Goal: Information Seeking & Learning: Learn about a topic

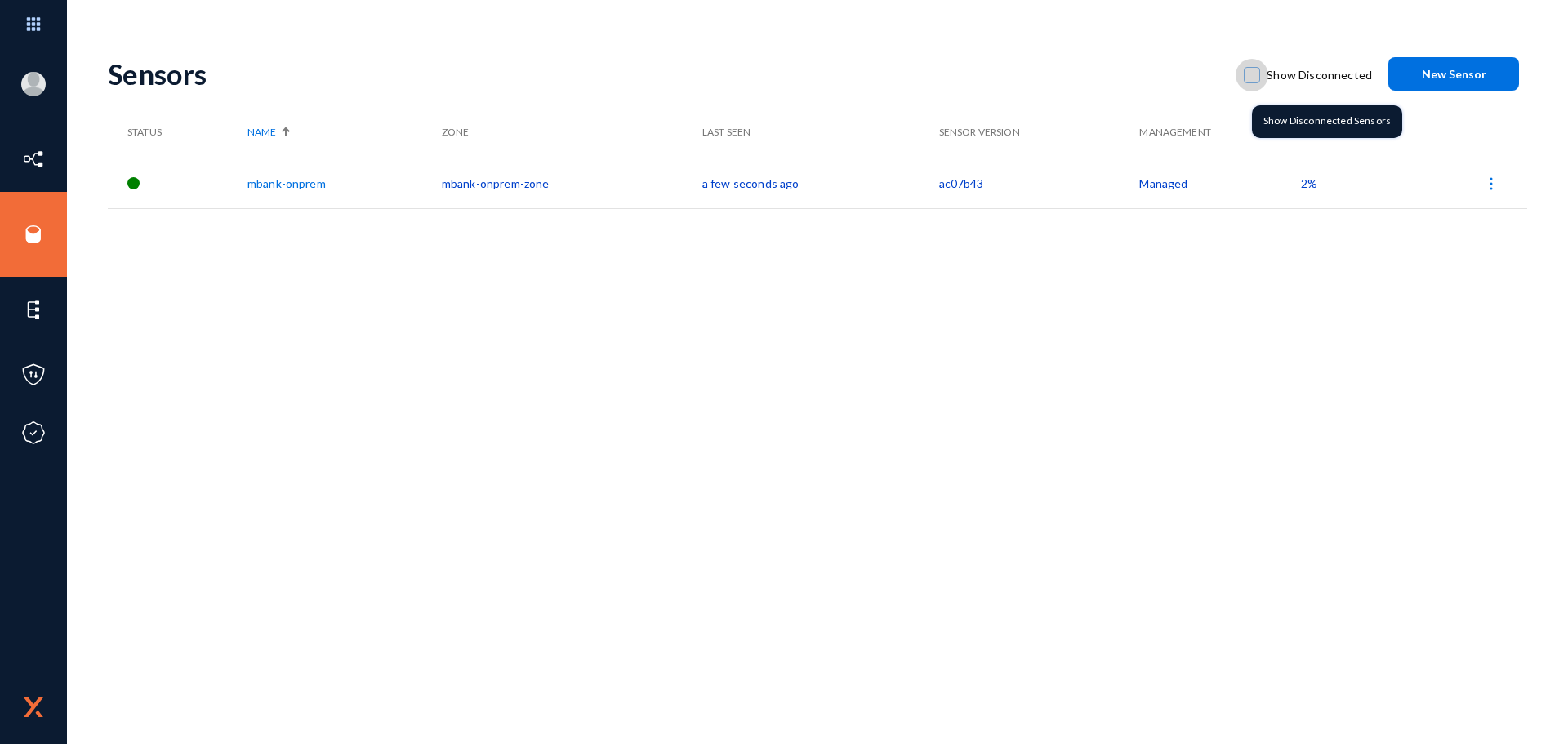
click at [1258, 78] on span at bounding box center [1252, 75] width 17 height 17
click at [1253, 83] on input "Show Disconnected" at bounding box center [1252, 84] width 2 height 2
checkbox input "true"
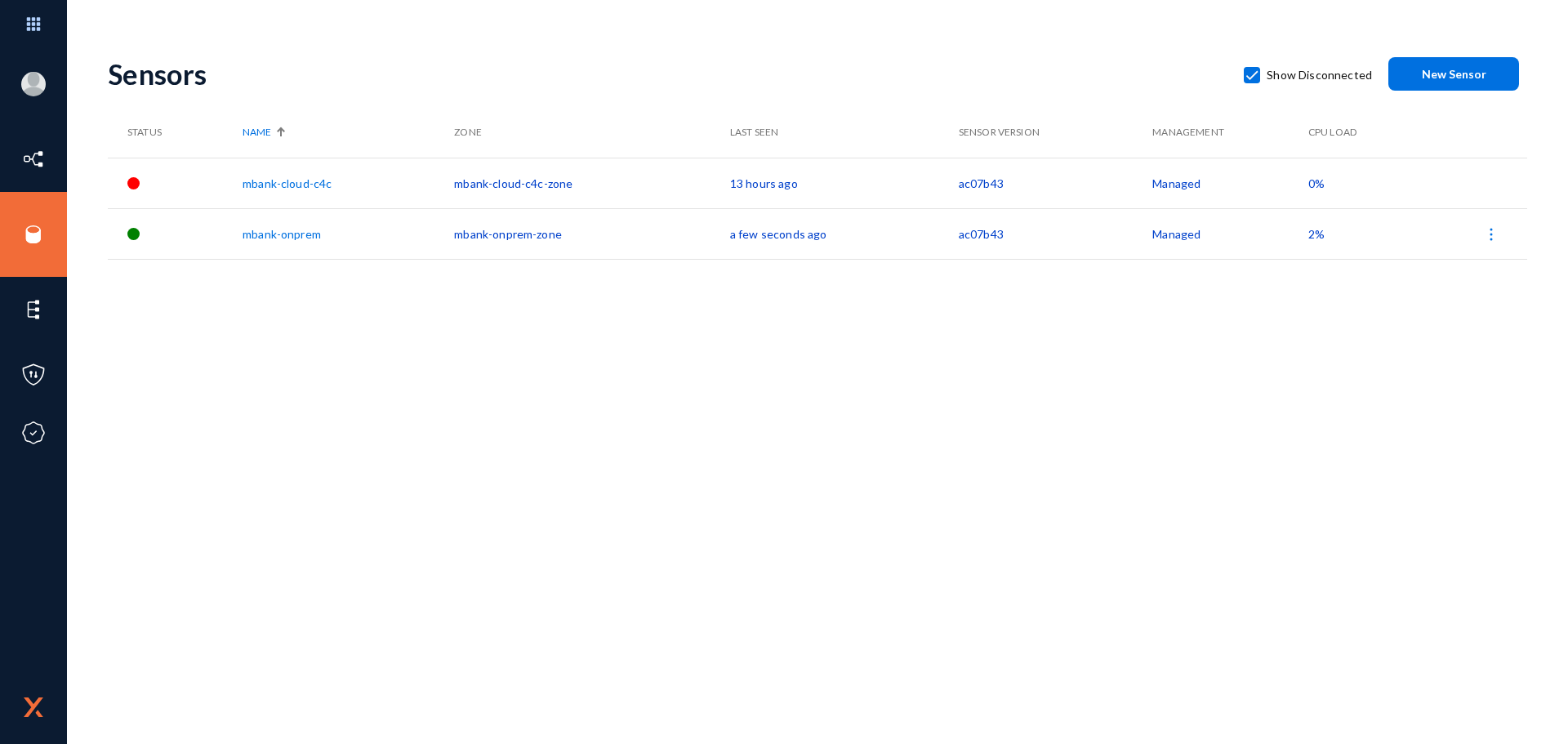
click at [738, 469] on div "Sensors Show Disconnected New Sensor Status Name Zone Last Seen Sensor Version …" at bounding box center [818, 285] width 1419 height 490
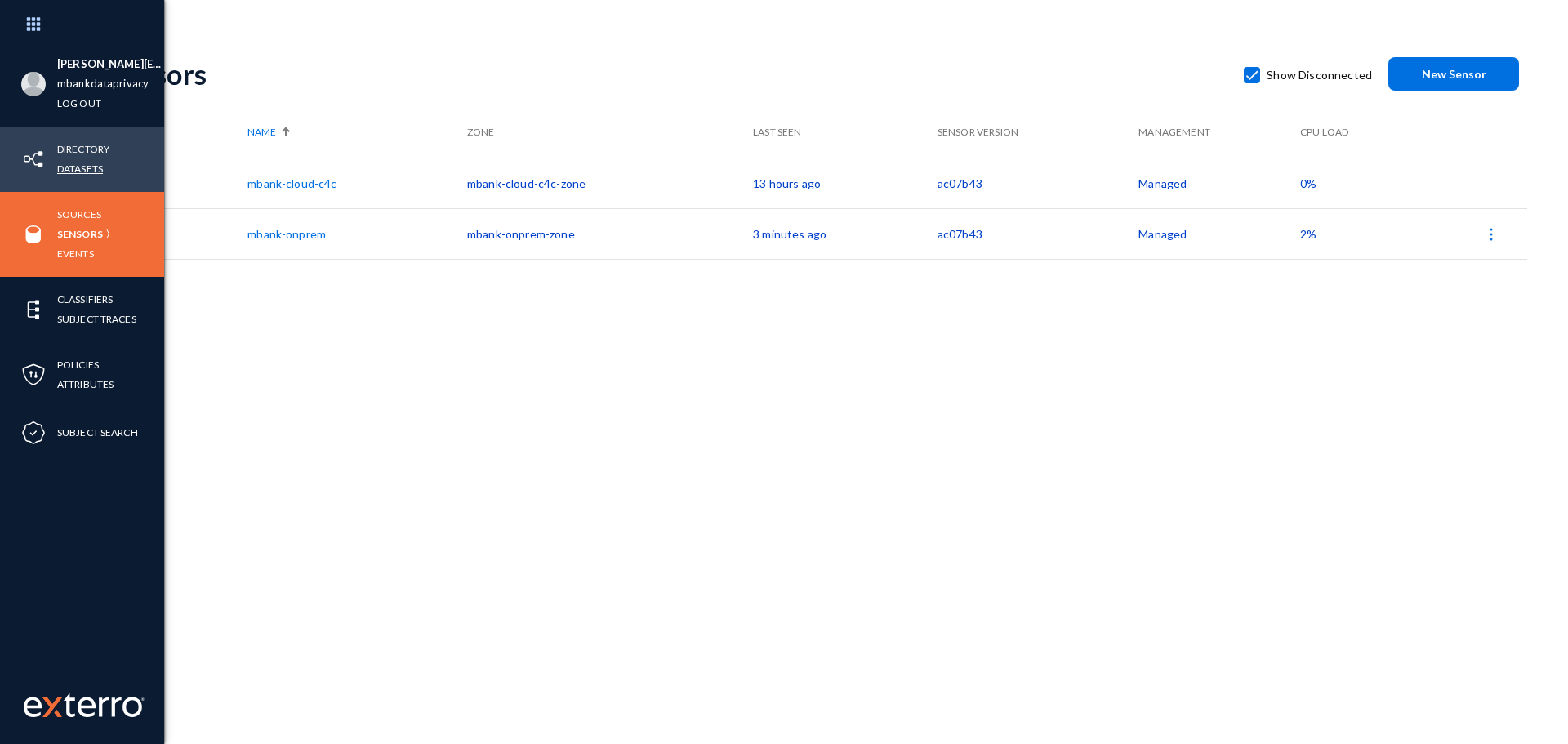
click at [91, 167] on link "Datasets" at bounding box center [80, 168] width 46 height 19
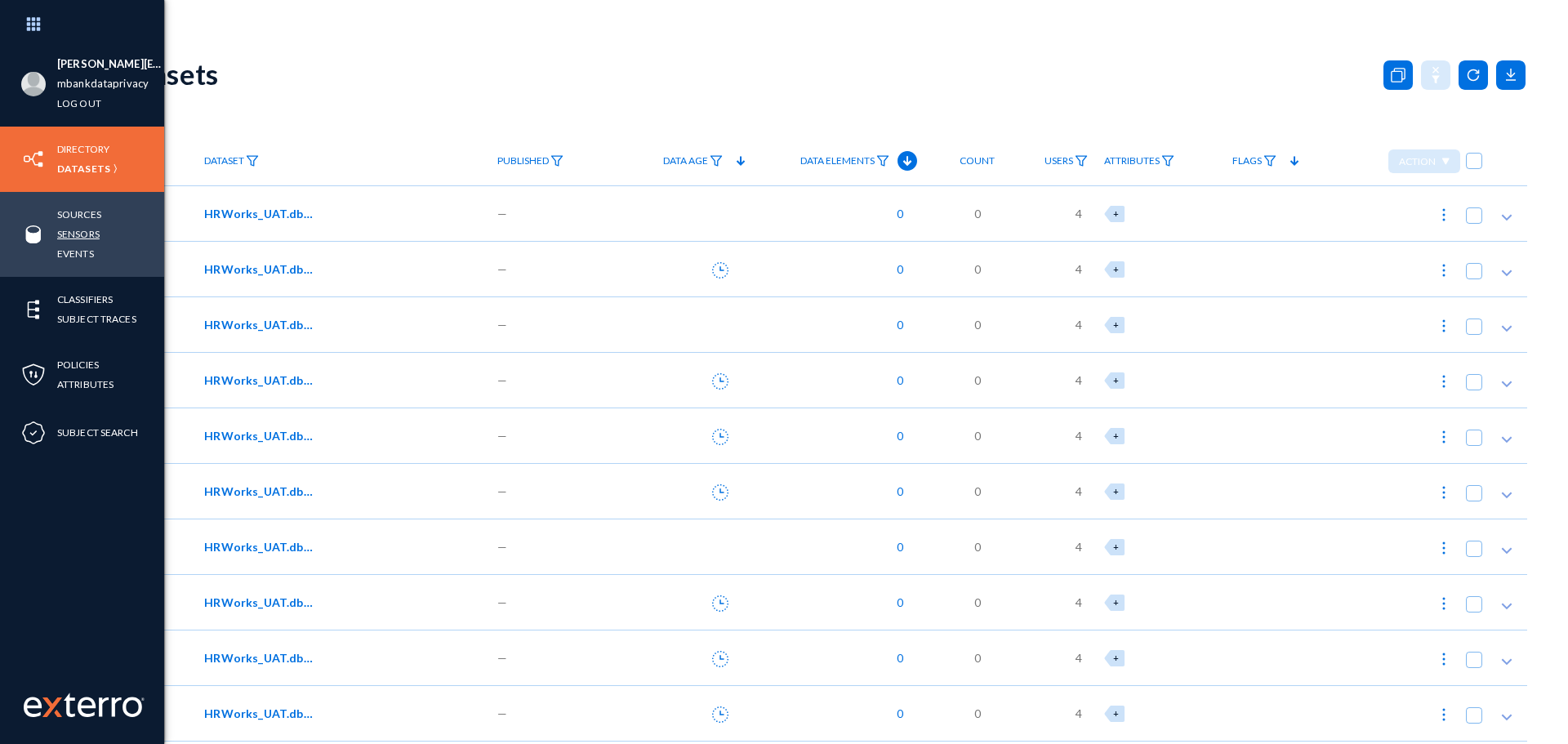
click at [90, 237] on link "Sensors" at bounding box center [79, 234] width 43 height 19
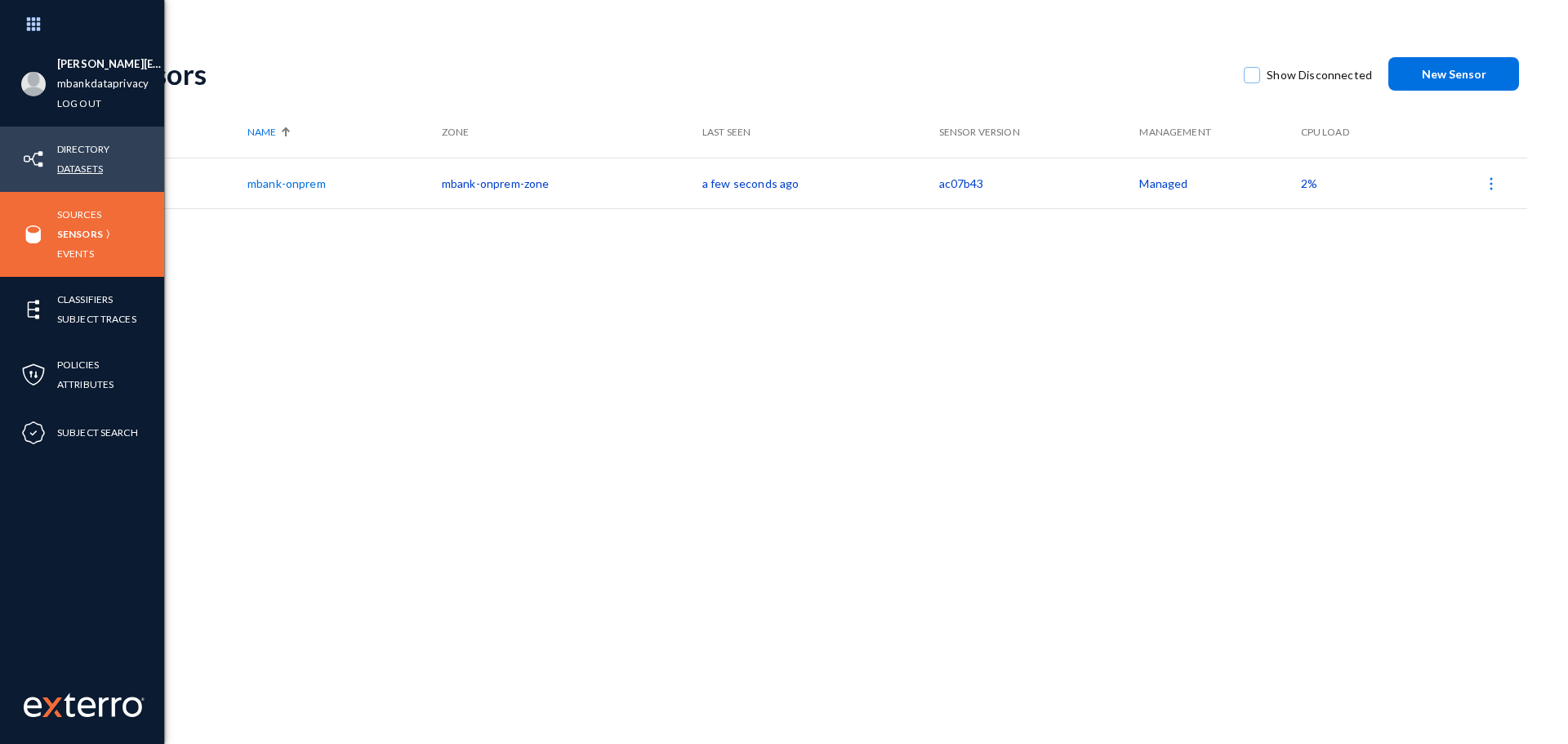
click at [91, 169] on link "Datasets" at bounding box center [80, 168] width 46 height 19
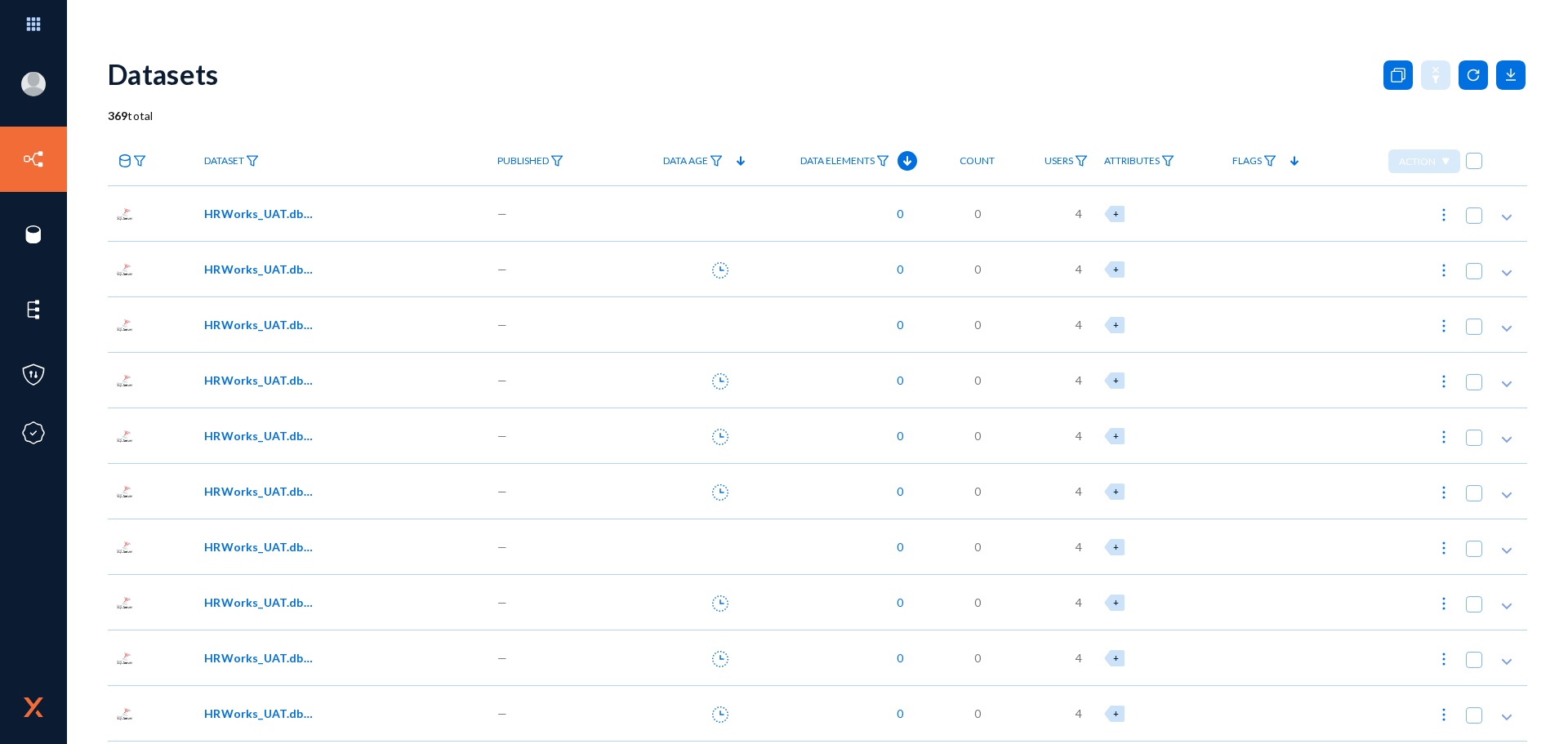
click at [278, 213] on span "HRWorks_UAT.dbo.AMM_Camp01" at bounding box center [259, 214] width 110 height 18
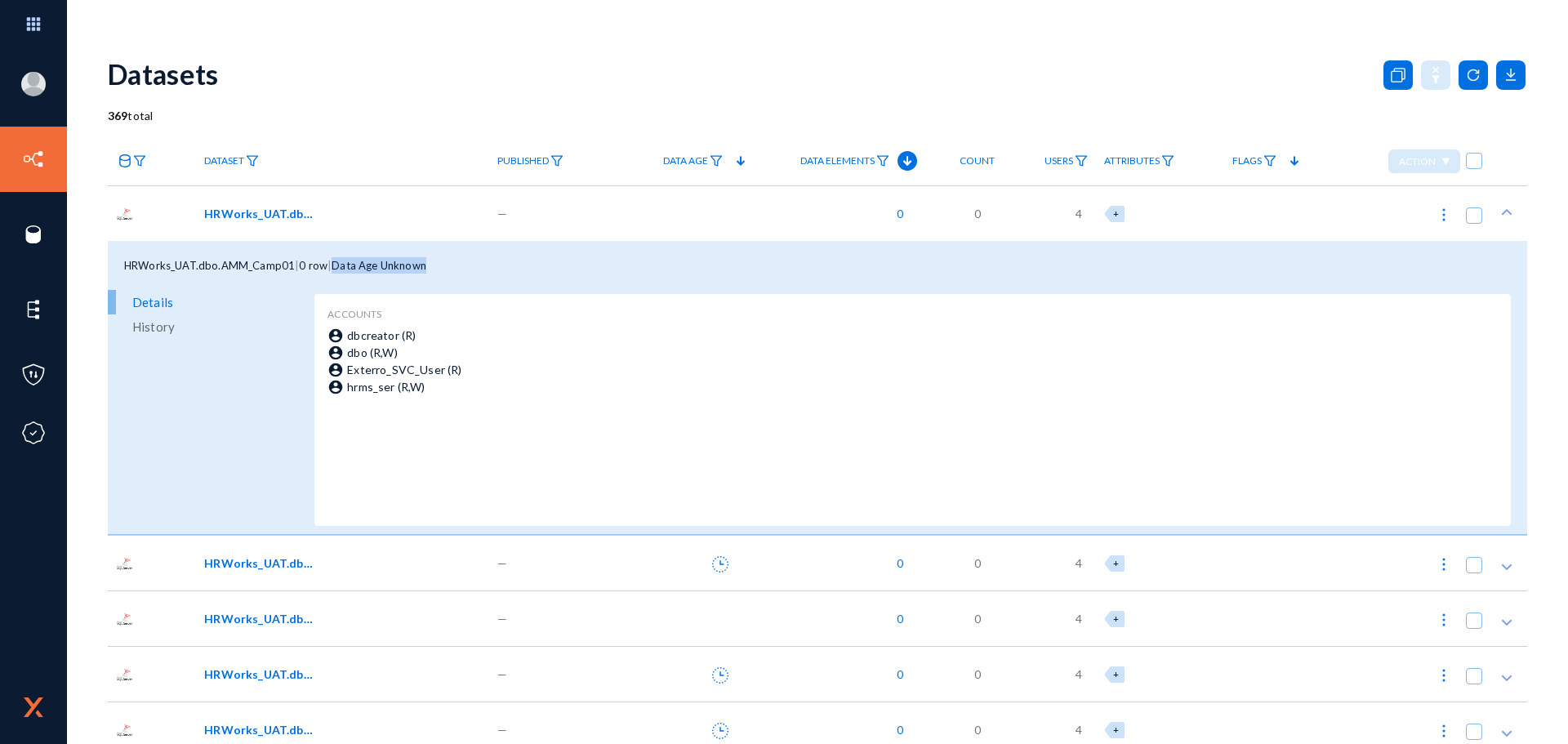
drag, startPoint x: 343, startPoint y: 268, endPoint x: 474, endPoint y: 270, distance: 131.0
click at [474, 270] on div "HRWorks_UAT.dbo.AMM_Camp01 | 0 row | Data Age Unknown" at bounding box center [818, 266] width 1419 height 49
click at [422, 268] on span "Data Age Unknown" at bounding box center [379, 265] width 94 height 13
drag, startPoint x: 435, startPoint y: 262, endPoint x: 338, endPoint y: 267, distance: 97.1
click at [338, 267] on div "HRWorks_UAT.dbo.AMM_Camp01 | 0 row | Data Age Unknown" at bounding box center [818, 266] width 1419 height 49
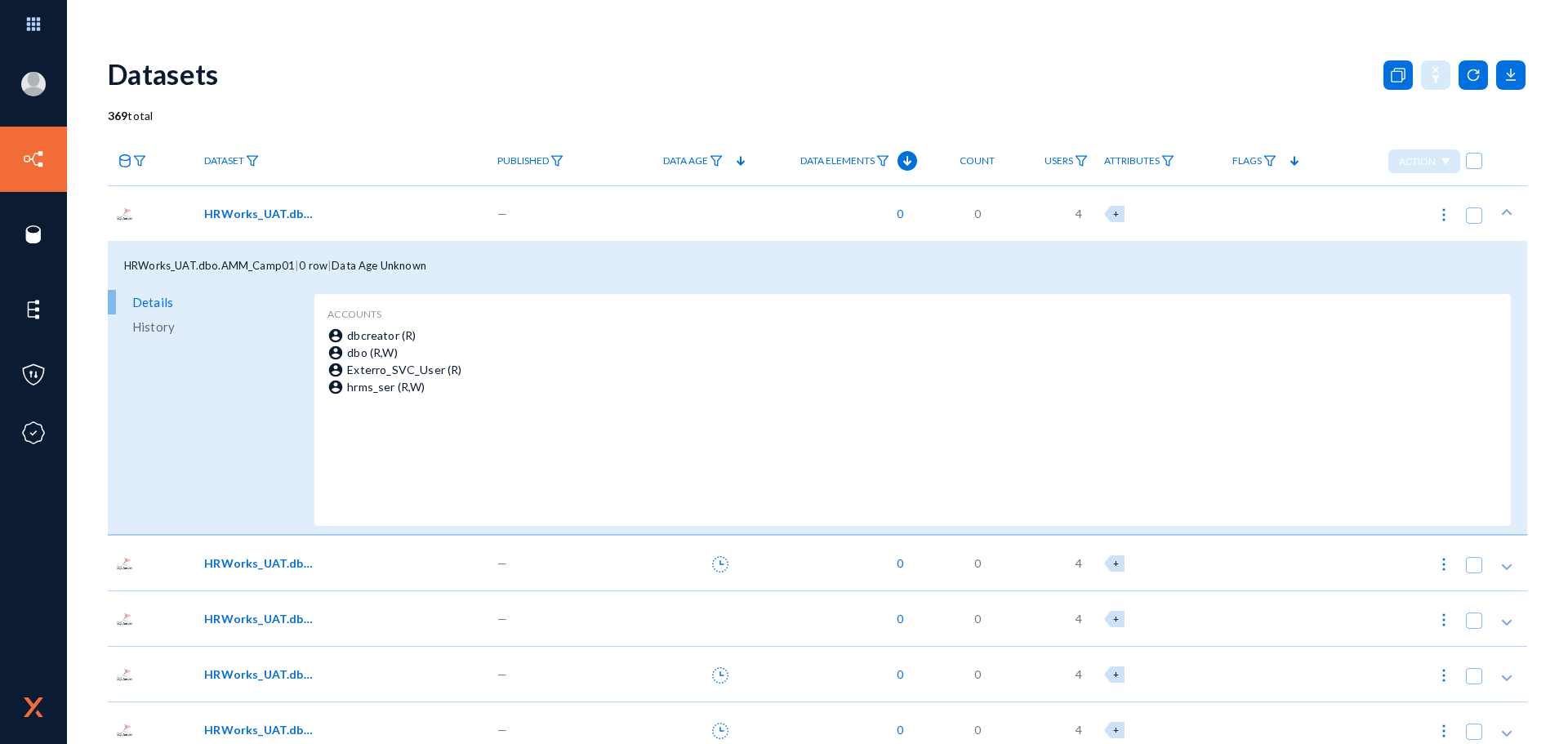
click at [391, 267] on span "Data Age Unknown" at bounding box center [379, 265] width 94 height 13
drag, startPoint x: 343, startPoint y: 266, endPoint x: 434, endPoint y: 267, distance: 91.0
click at [434, 267] on div "HRWorks_UAT.dbo.AMM_Camp01 | 0 row | Data Age Unknown" at bounding box center [818, 266] width 1419 height 49
click at [437, 269] on div "HRWorks_UAT.dbo.AMM_Camp01 | 0 row | Data Age Unknown" at bounding box center [818, 266] width 1419 height 49
drag, startPoint x: 434, startPoint y: 265, endPoint x: 338, endPoint y: 263, distance: 96.0
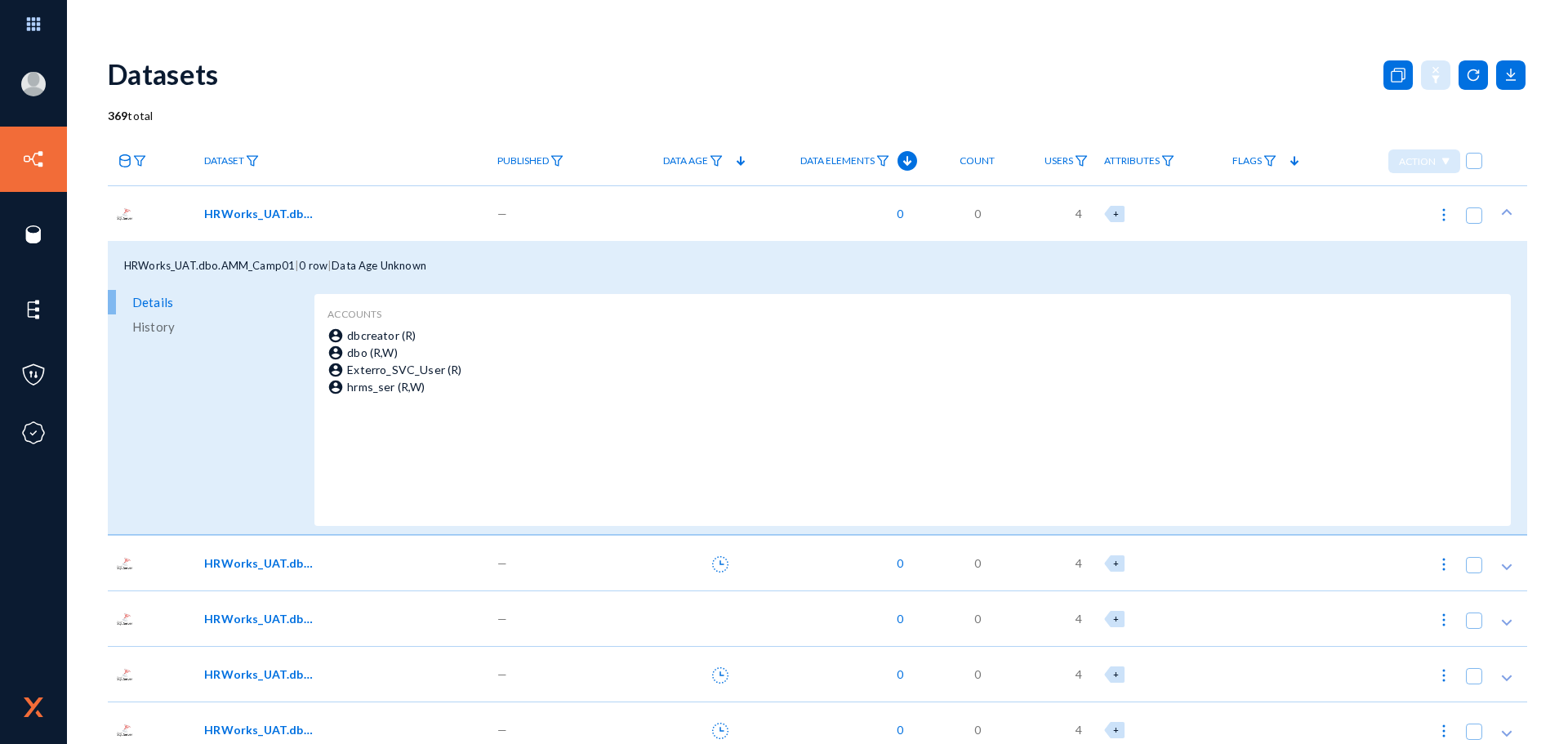
click at [338, 263] on div "HRWorks_UAT.dbo.AMM_Camp01 | 0 row | Data Age Unknown" at bounding box center [818, 266] width 1419 height 49
click at [418, 259] on span "Data Age Unknown" at bounding box center [379, 265] width 94 height 13
click at [164, 327] on span "History" at bounding box center [154, 326] width 43 height 24
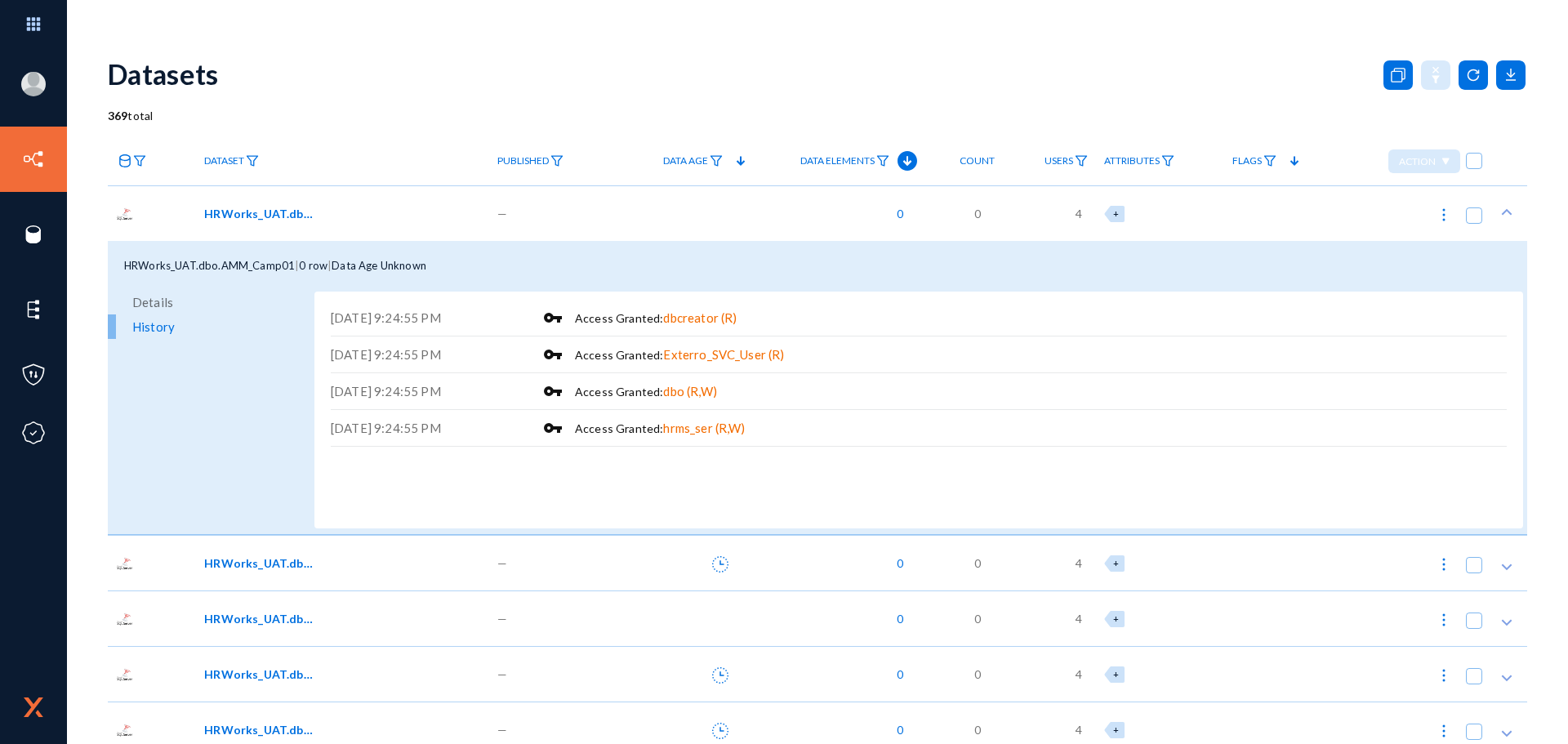
click at [400, 145] on div "Dataset" at bounding box center [342, 161] width 292 height 49
click at [1502, 210] on polygon at bounding box center [1507, 211] width 11 height 7
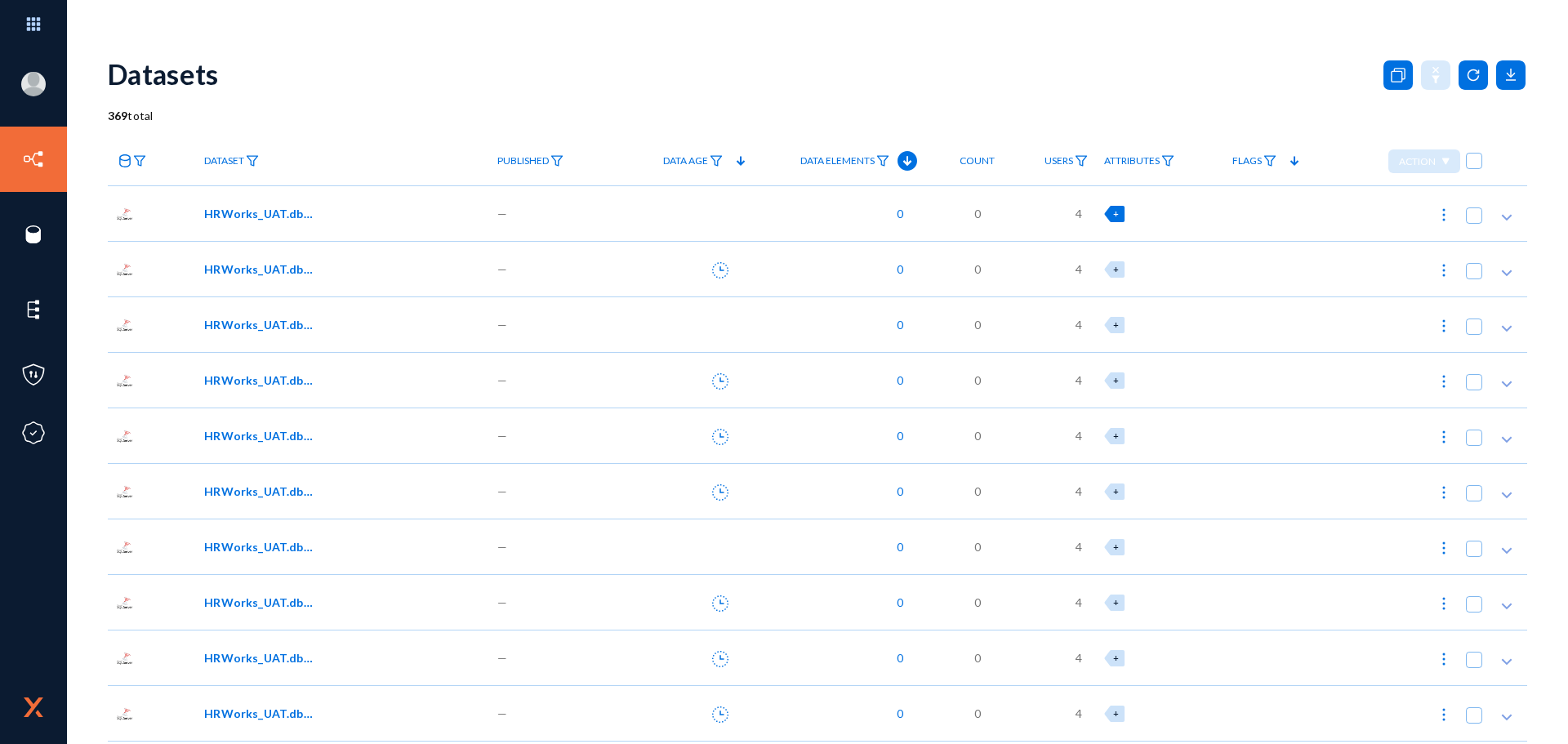
click at [1118, 216] on div "+" at bounding box center [1113, 213] width 20 height 17
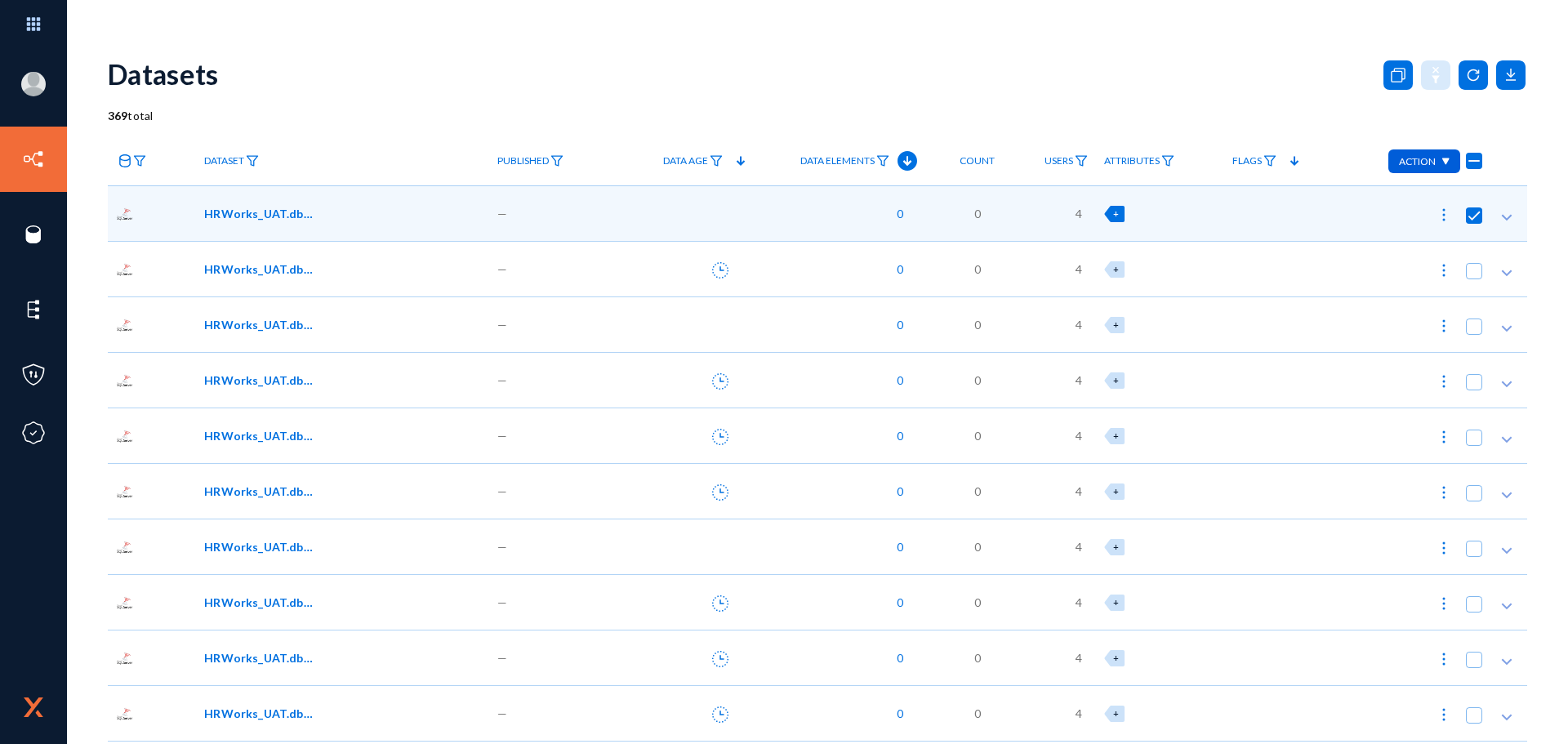
click at [1138, 82] on div "Datasets" at bounding box center [818, 74] width 1419 height 66
click at [1471, 217] on span at bounding box center [1474, 215] width 17 height 17
click at [1474, 223] on input "checkbox" at bounding box center [1475, 224] width 2 height 2
checkbox input "false"
